Goal: Information Seeking & Learning: Learn about a topic

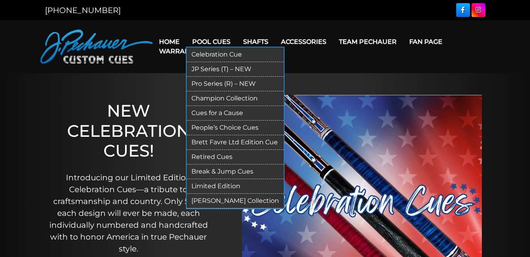
click at [226, 157] on link "Retired Cues" at bounding box center [235, 157] width 97 height 15
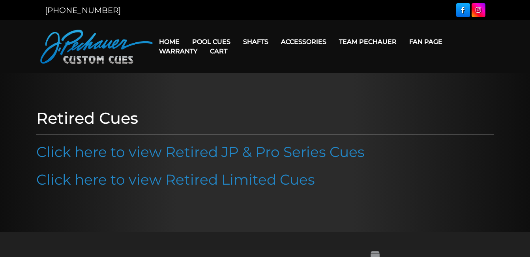
click at [227, 153] on link "Click here to view Retired JP & Pro Series Cues" at bounding box center [200, 151] width 328 height 17
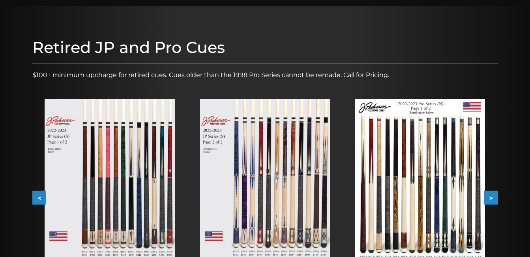
scroll to position [88, 0]
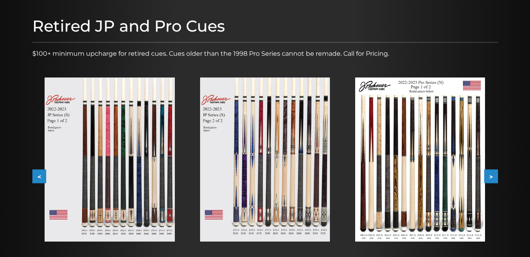
click at [38, 173] on button "<" at bounding box center [39, 176] width 14 height 14
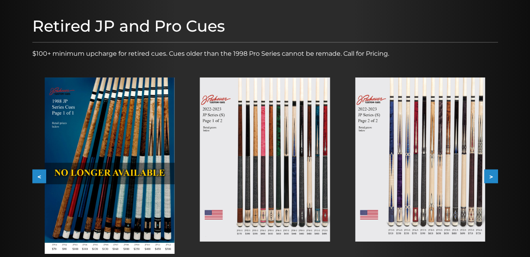
click at [103, 161] on img at bounding box center [110, 165] width 130 height 176
click at [39, 180] on button "<" at bounding box center [39, 176] width 14 height 14
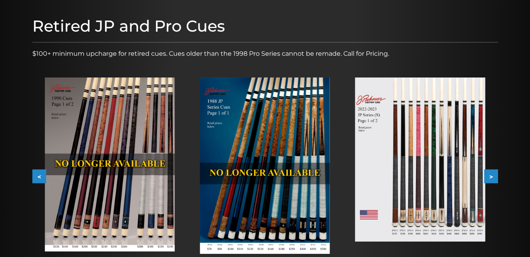
click at [39, 180] on button "<" at bounding box center [39, 176] width 14 height 14
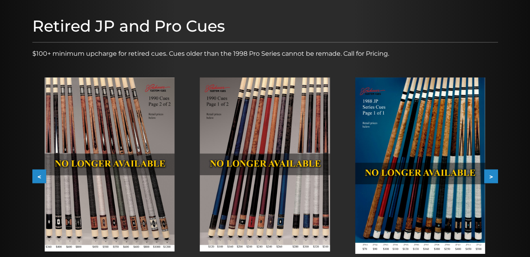
click at [39, 180] on button "<" at bounding box center [39, 176] width 14 height 14
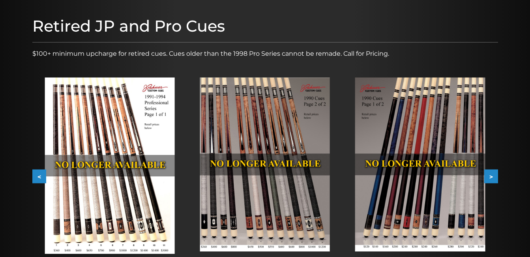
click at [39, 180] on button "<" at bounding box center [39, 176] width 14 height 14
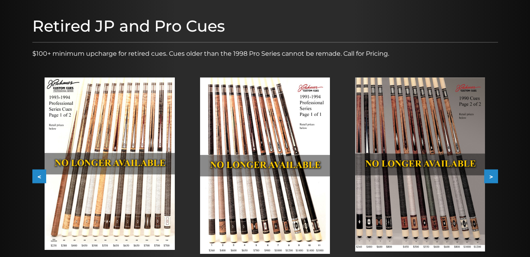
click at [39, 178] on button "<" at bounding box center [39, 176] width 14 height 14
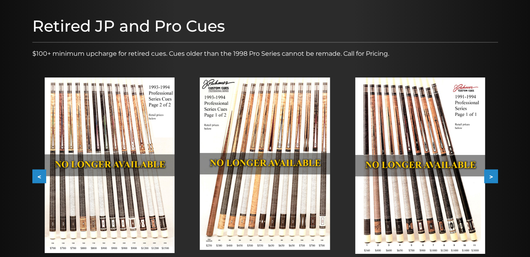
click at [39, 178] on button "<" at bounding box center [39, 176] width 14 height 14
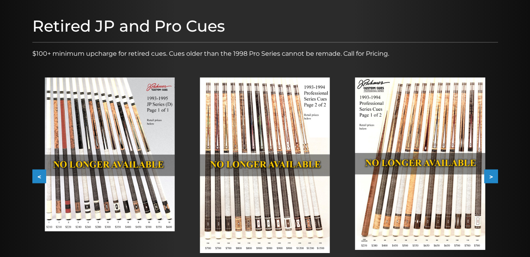
click at [39, 178] on button "<" at bounding box center [39, 176] width 14 height 14
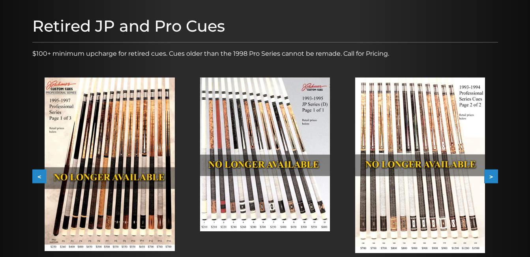
click at [101, 157] on img at bounding box center [110, 163] width 130 height 173
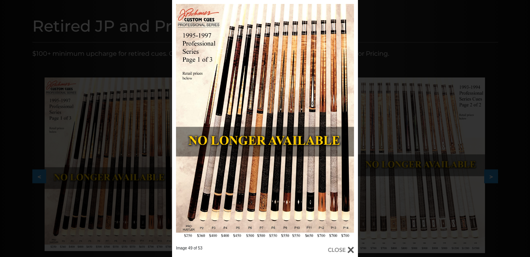
click at [418, 152] on div "Image 49 of 53" at bounding box center [265, 128] width 530 height 257
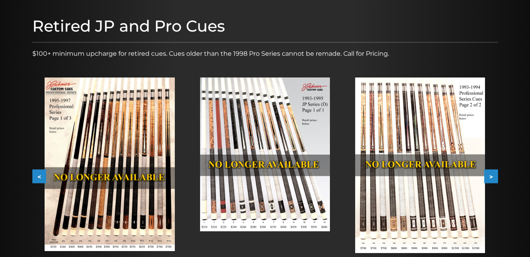
click at [119, 212] on img at bounding box center [110, 163] width 130 height 173
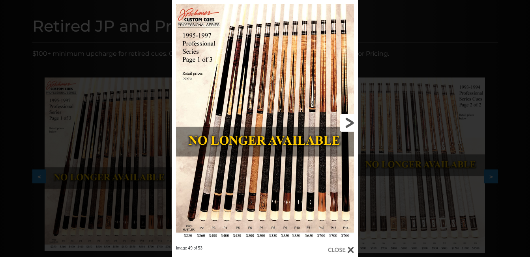
click at [348, 124] on link at bounding box center [316, 122] width 84 height 245
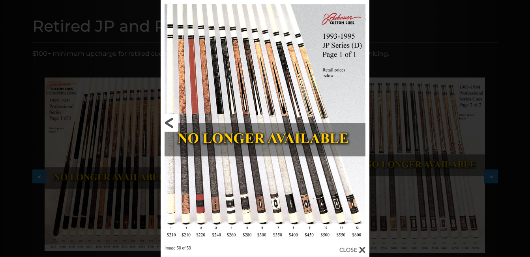
click at [172, 121] on link at bounding box center [208, 122] width 94 height 245
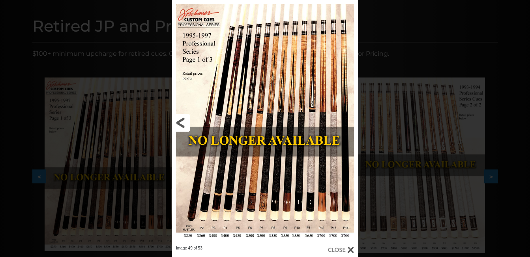
click at [181, 123] on link at bounding box center [214, 122] width 84 height 245
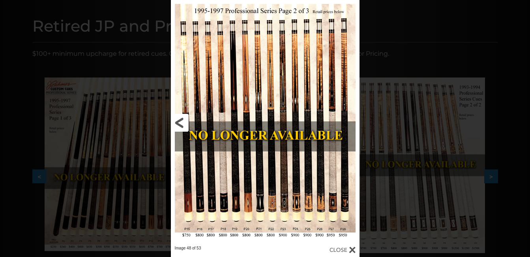
click at [182, 123] on link at bounding box center [213, 122] width 85 height 245
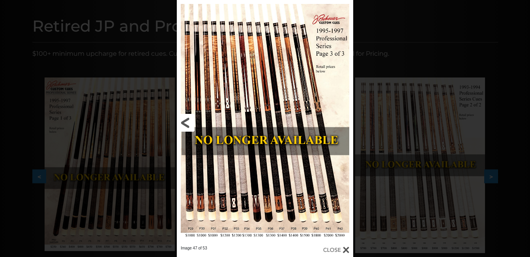
click at [182, 123] on link at bounding box center [216, 122] width 79 height 245
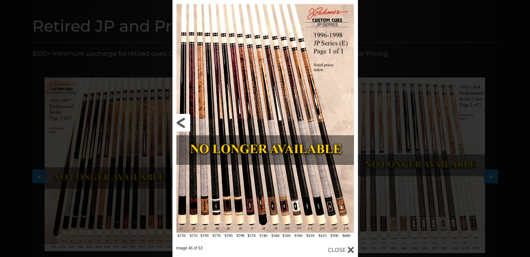
click at [182, 123] on link at bounding box center [214, 122] width 84 height 245
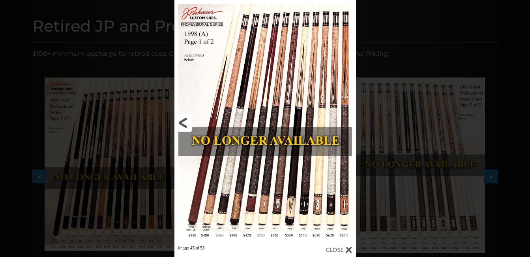
click at [182, 123] on link at bounding box center [215, 122] width 82 height 245
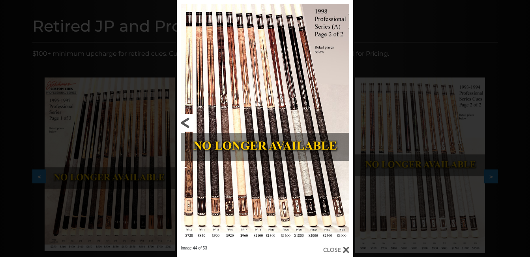
click at [182, 123] on link at bounding box center [216, 122] width 79 height 245
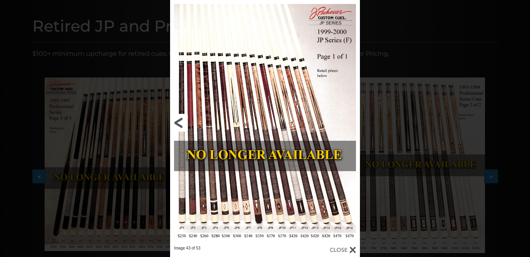
click at [182, 123] on link at bounding box center [212, 122] width 85 height 245
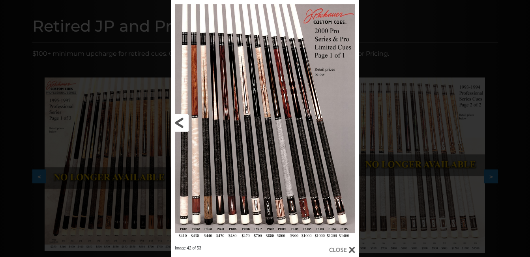
click at [182, 123] on link at bounding box center [213, 122] width 85 height 245
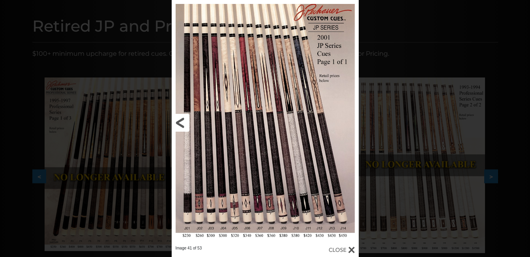
click at [183, 125] on link at bounding box center [214, 122] width 84 height 245
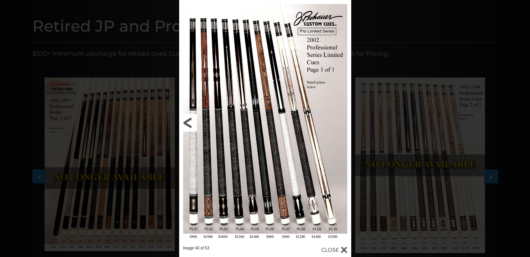
click at [184, 122] on link at bounding box center [217, 122] width 77 height 245
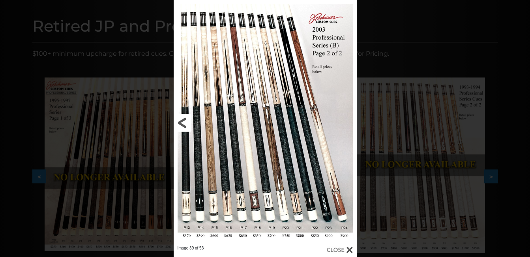
click at [184, 122] on link at bounding box center [215, 122] width 82 height 245
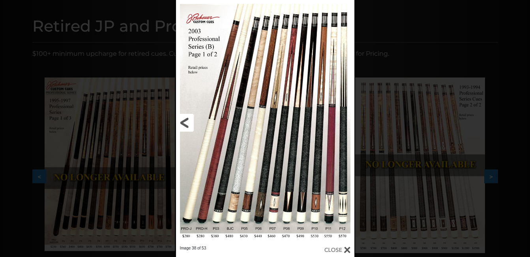
drag, startPoint x: 184, startPoint y: 122, endPoint x: 201, endPoint y: 43, distance: 80.4
click at [201, 43] on link at bounding box center [216, 122] width 80 height 245
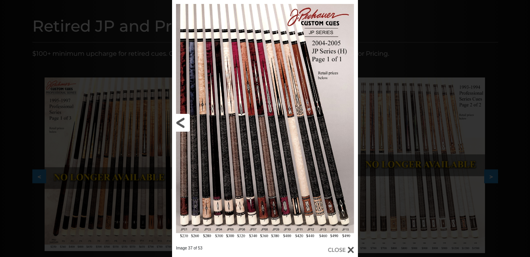
click at [181, 125] on link at bounding box center [214, 122] width 84 height 245
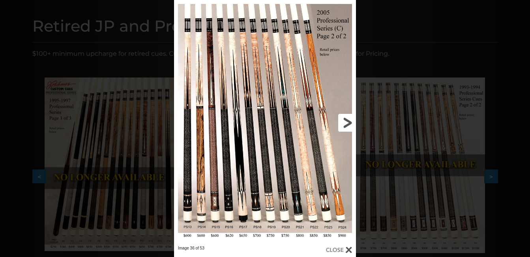
click at [345, 129] on link at bounding box center [315, 122] width 82 height 245
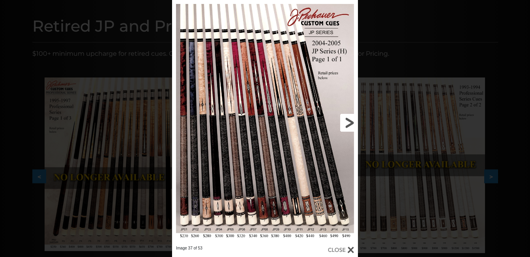
click at [345, 129] on link at bounding box center [316, 122] width 84 height 245
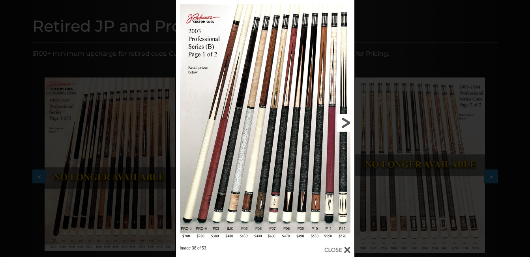
click at [345, 129] on link at bounding box center [314, 122] width 80 height 245
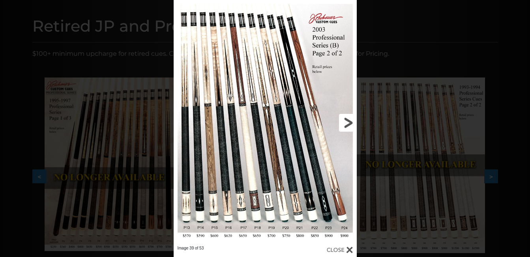
click at [345, 129] on link at bounding box center [315, 122] width 82 height 245
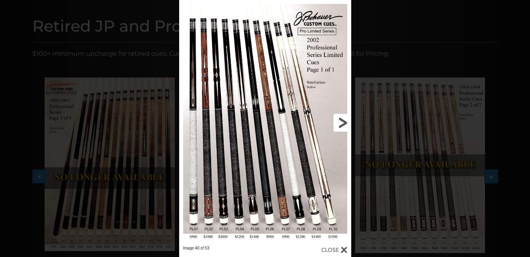
click at [338, 125] on link at bounding box center [312, 122] width 77 height 245
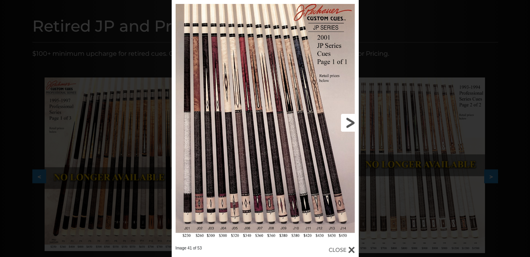
click at [338, 125] on link at bounding box center [316, 122] width 84 height 245
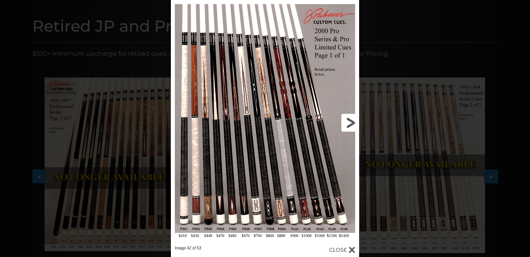
click at [338, 125] on link at bounding box center [316, 122] width 85 height 245
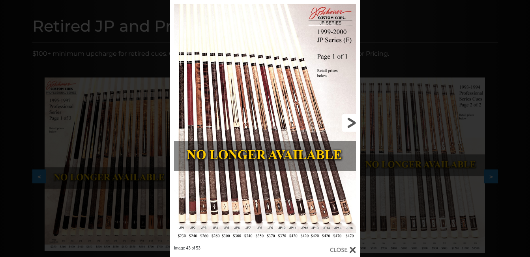
click at [338, 125] on link at bounding box center [317, 122] width 85 height 245
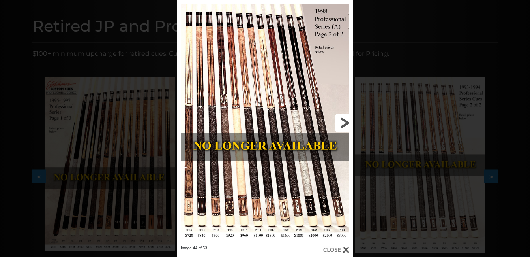
click at [338, 125] on link at bounding box center [313, 122] width 79 height 245
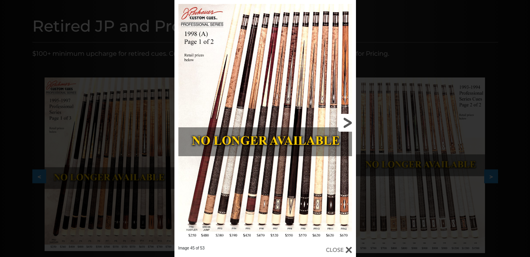
click at [338, 125] on link at bounding box center [315, 122] width 82 height 245
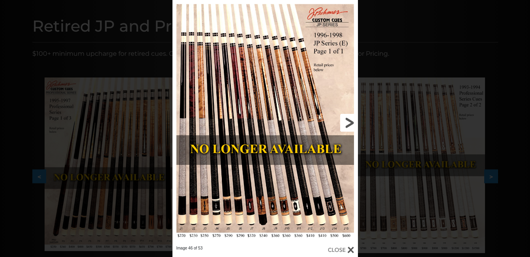
click at [338, 125] on link at bounding box center [316, 122] width 84 height 245
